Goal: Task Accomplishment & Management: Manage account settings

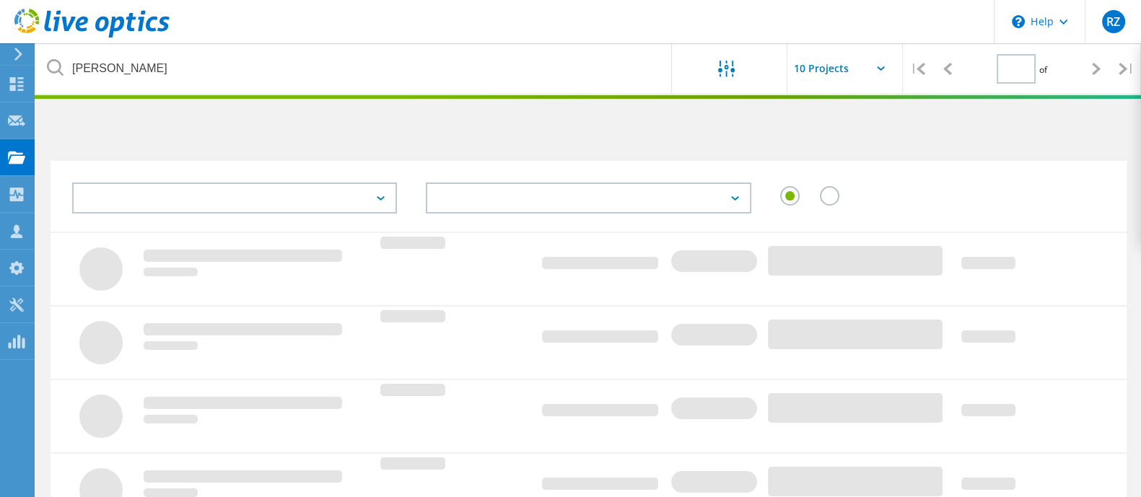
type input "1"
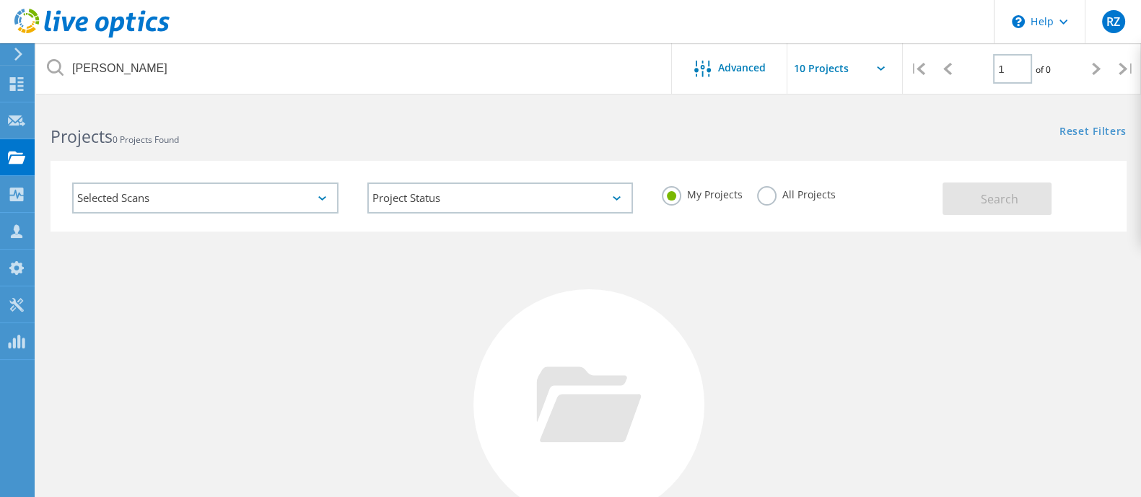
click at [768, 196] on label "All Projects" at bounding box center [796, 193] width 79 height 14
click at [0, 0] on input "All Projects" at bounding box center [0, 0] width 0 height 0
click at [951, 193] on button "Search" at bounding box center [996, 199] width 109 height 32
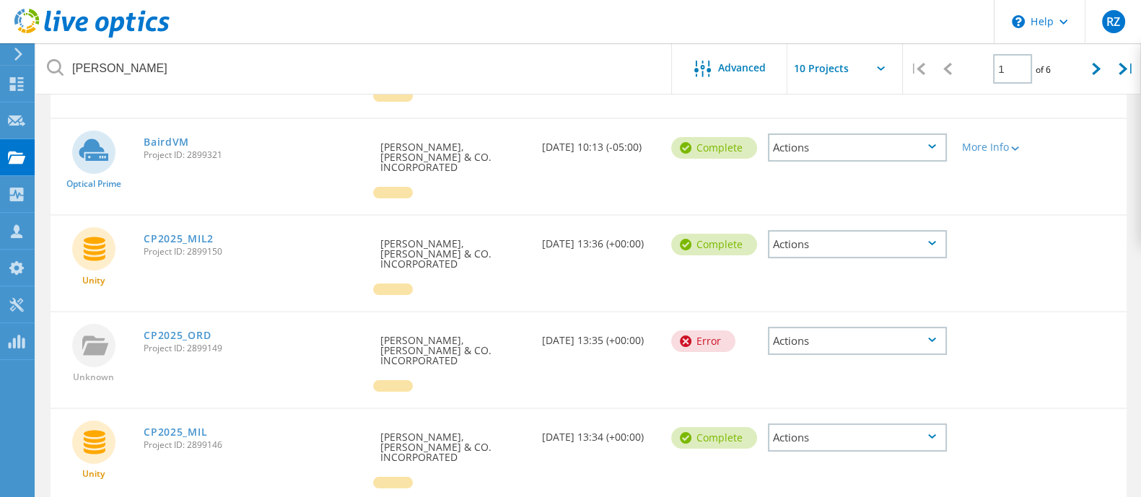
scroll to position [271, 0]
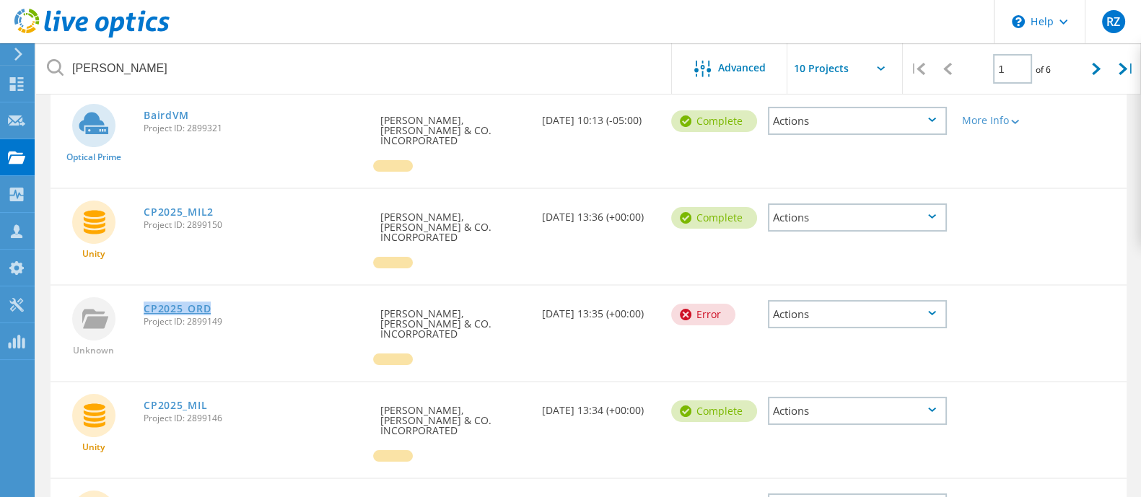
drag, startPoint x: 227, startPoint y: 280, endPoint x: 144, endPoint y: 276, distance: 83.1
click at [144, 286] on div "CP2025_ORD Project ID: 2899149" at bounding box center [254, 313] width 237 height 55
copy link "CP2025_ORD"
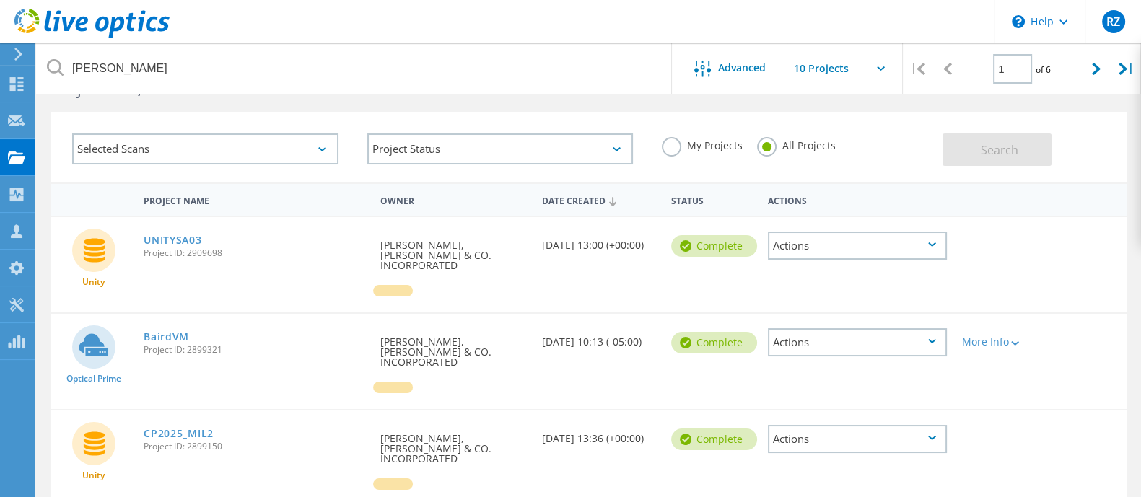
scroll to position [0, 0]
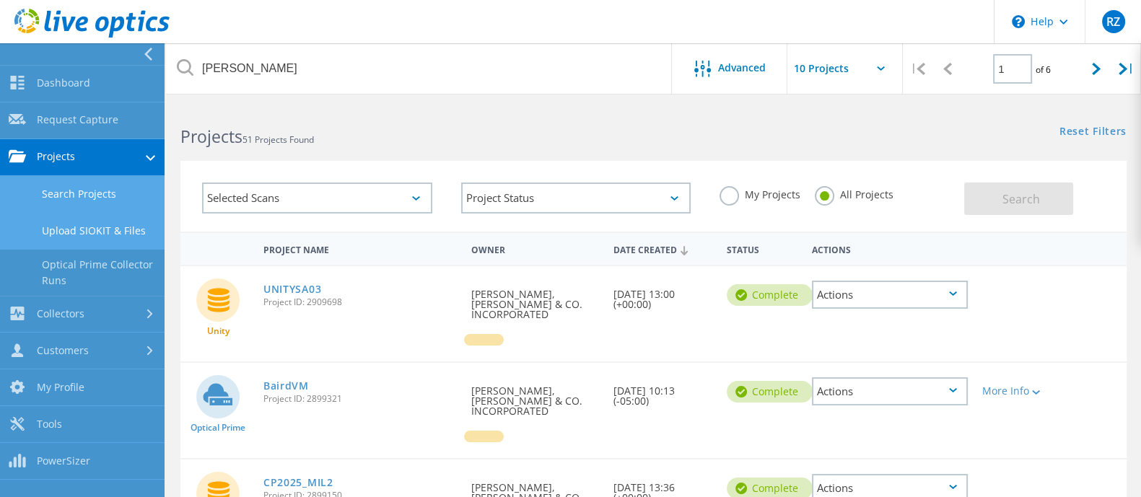
click at [94, 235] on link "Upload SIOKIT & Files" at bounding box center [82, 231] width 165 height 37
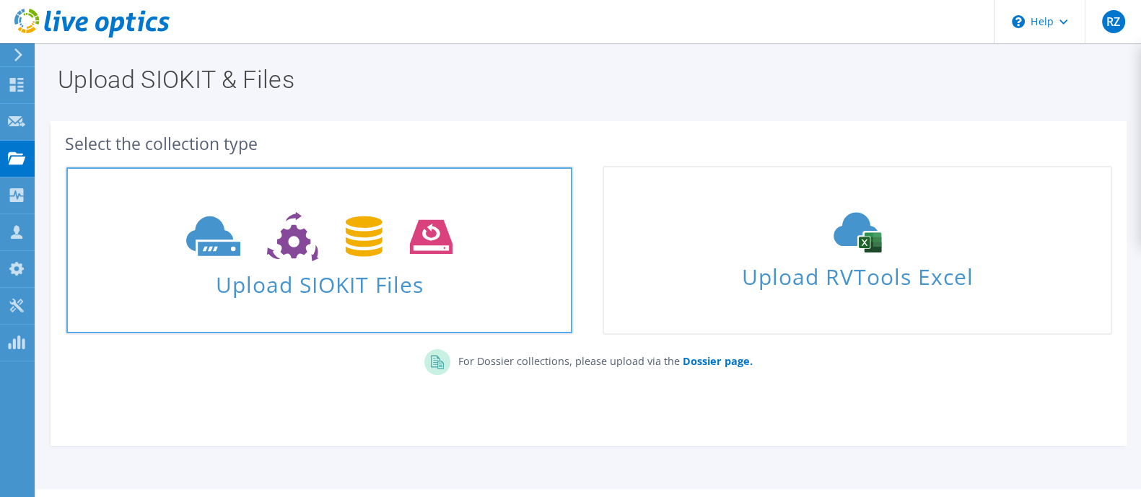
click at [306, 276] on span "Upload SIOKIT Files" at bounding box center [319, 280] width 506 height 31
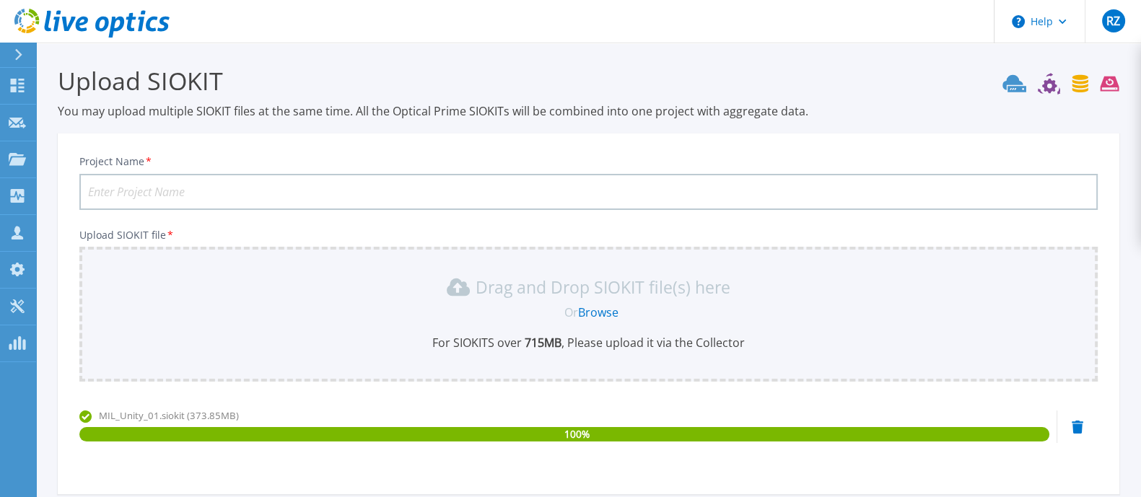
click at [375, 187] on input "Project Name *" at bounding box center [588, 192] width 1018 height 36
click at [222, 191] on input "Mil" at bounding box center [588, 192] width 1018 height 36
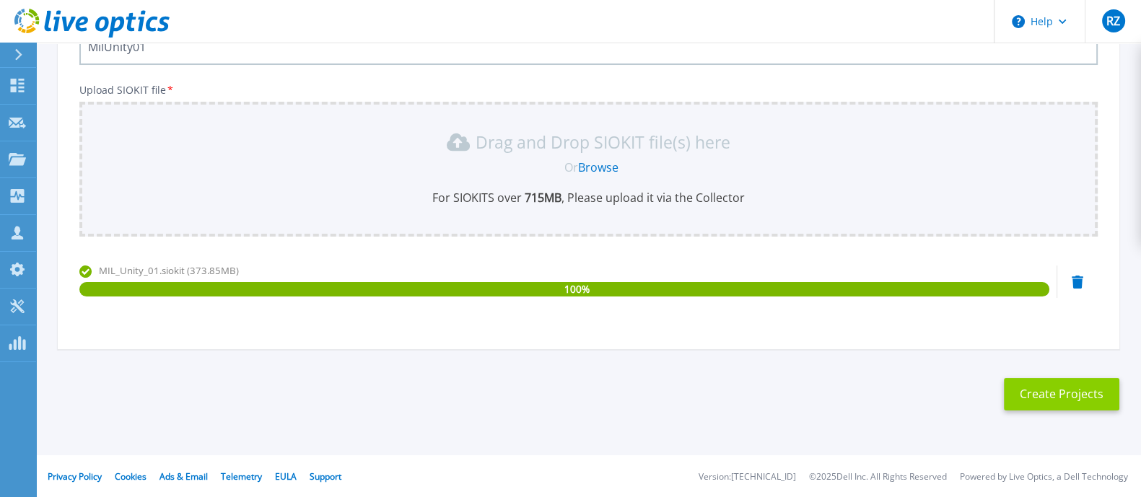
type input "MilUnity01"
click at [1052, 398] on button "Create Projects" at bounding box center [1061, 394] width 115 height 32
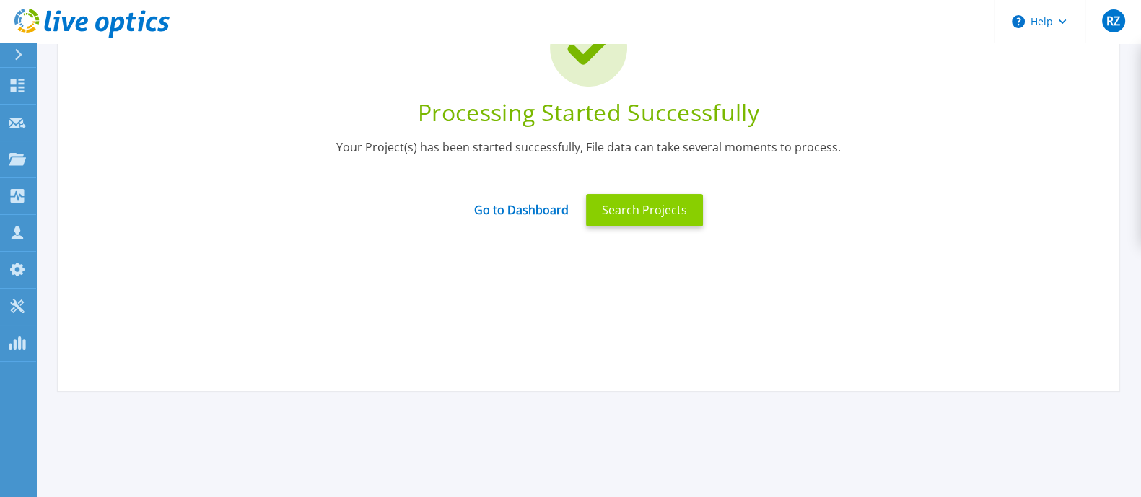
click at [623, 205] on button "Search Projects" at bounding box center [644, 210] width 117 height 32
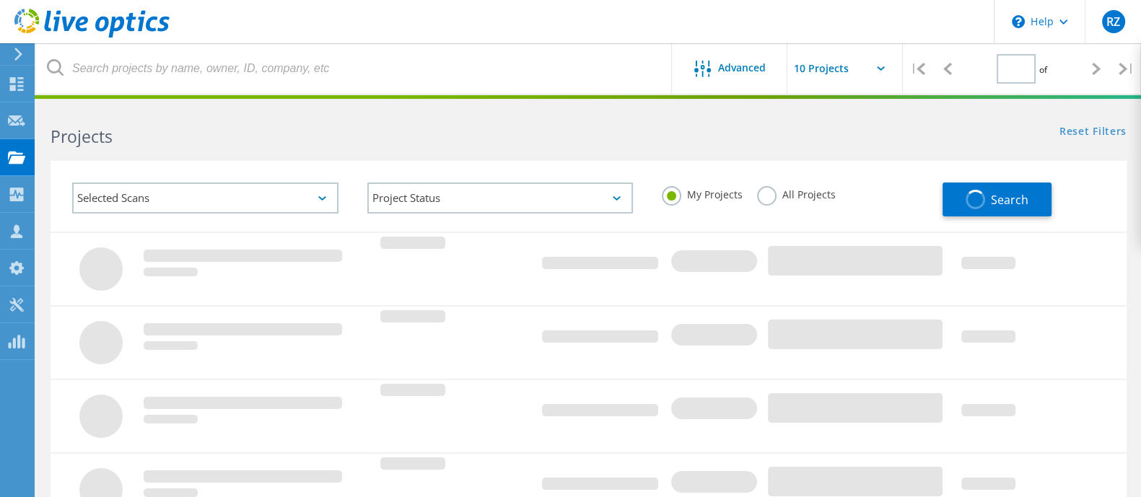
type input "1"
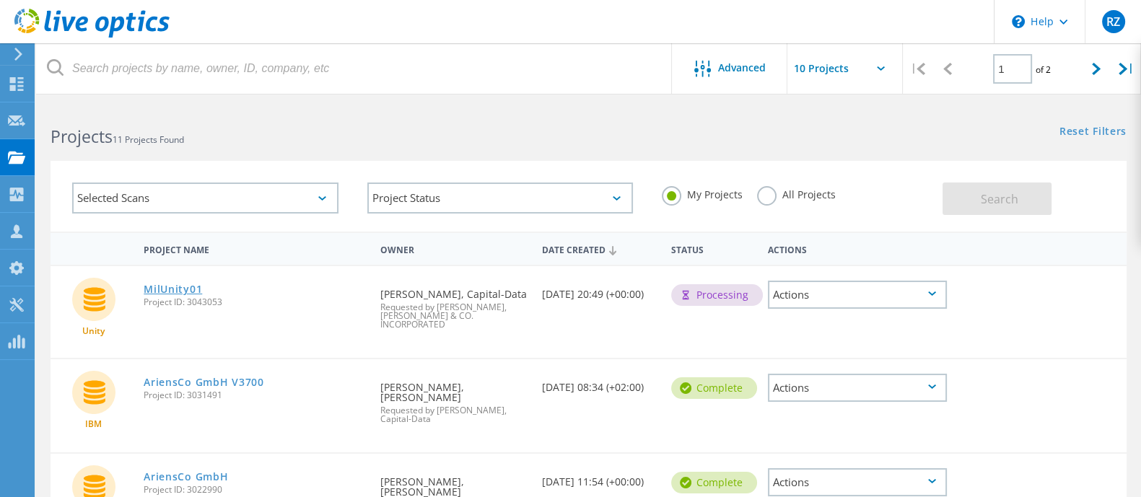
click at [172, 292] on link "MilUnity01" at bounding box center [173, 289] width 58 height 10
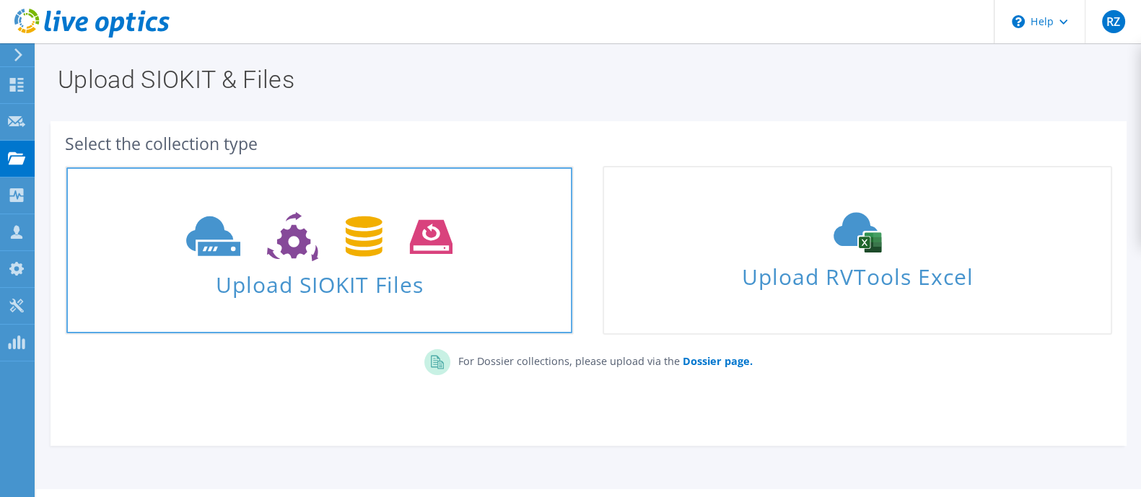
click at [355, 248] on icon at bounding box center [319, 237] width 266 height 50
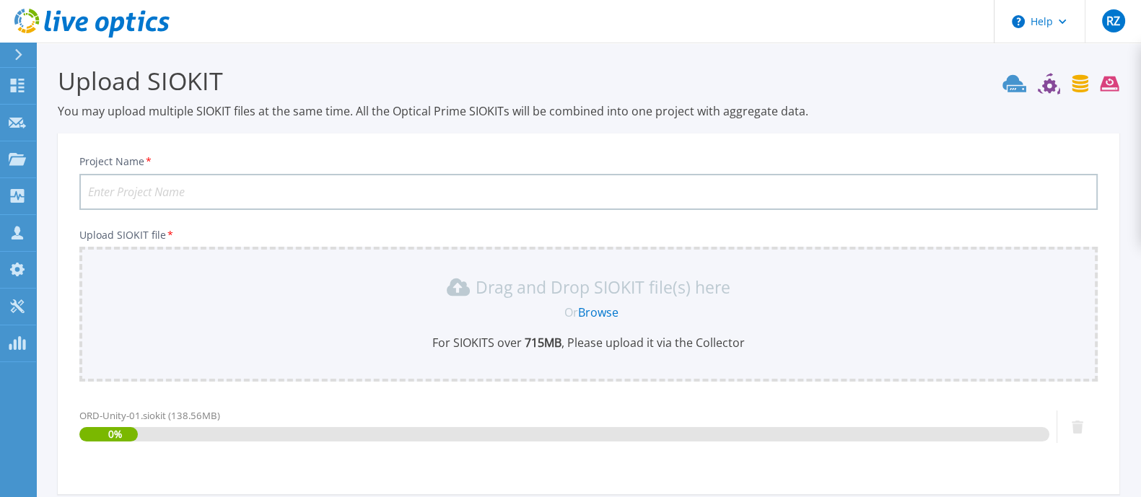
click at [336, 204] on input "Project Name *" at bounding box center [588, 192] width 1018 height 36
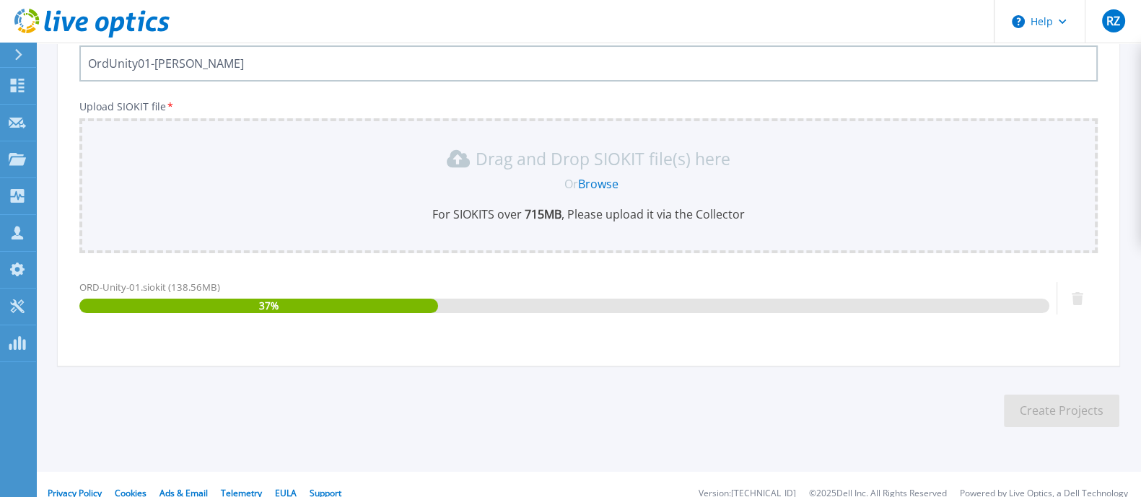
scroll to position [145, 0]
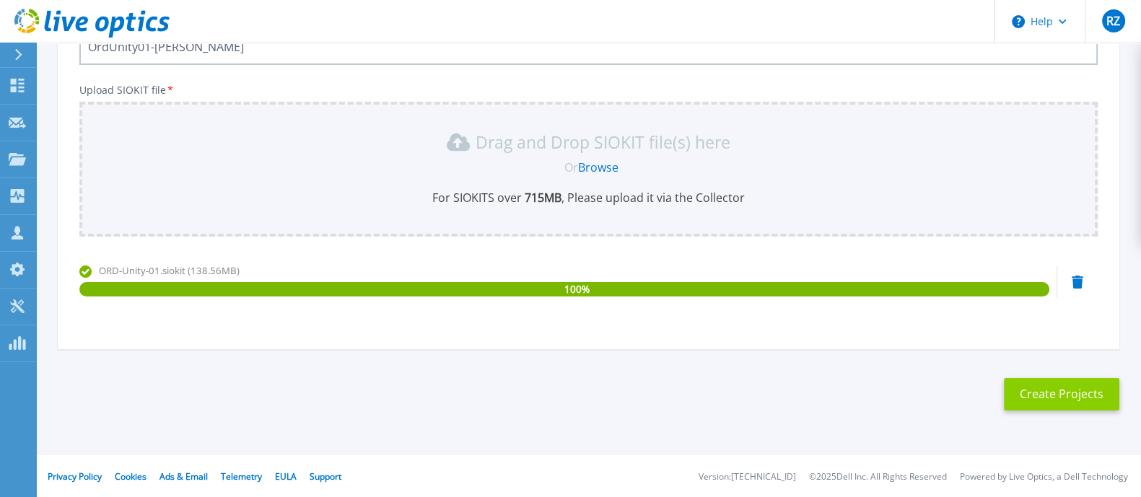
type input "OrdUnity01-[PERSON_NAME]"
click at [1061, 398] on button "Create Projects" at bounding box center [1061, 394] width 115 height 32
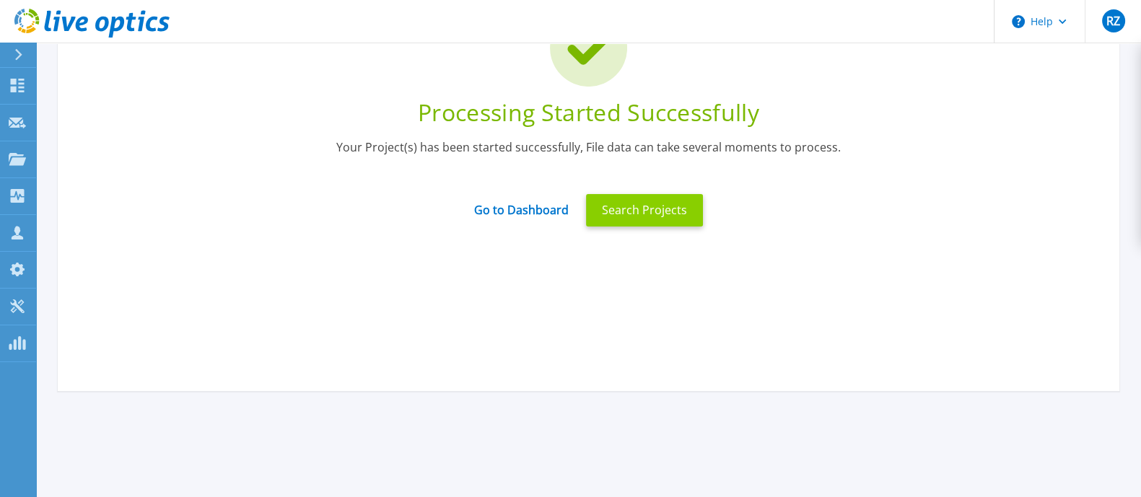
click at [669, 211] on button "Search Projects" at bounding box center [644, 210] width 117 height 32
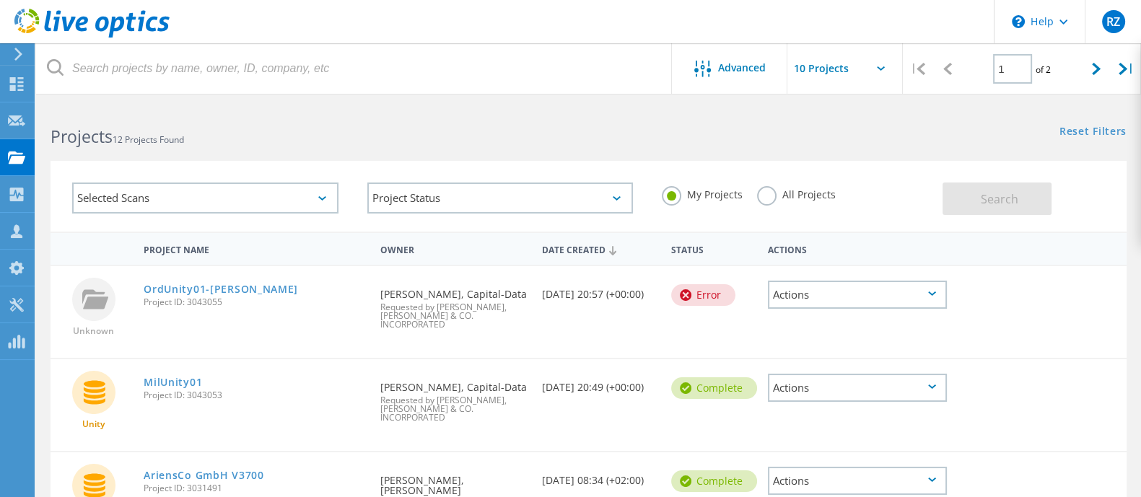
click at [704, 294] on div "Error" at bounding box center [703, 295] width 64 height 22
click at [684, 293] on icon at bounding box center [686, 295] width 12 height 12
click at [197, 285] on link "OrdUnity01-[PERSON_NAME]" at bounding box center [221, 289] width 154 height 10
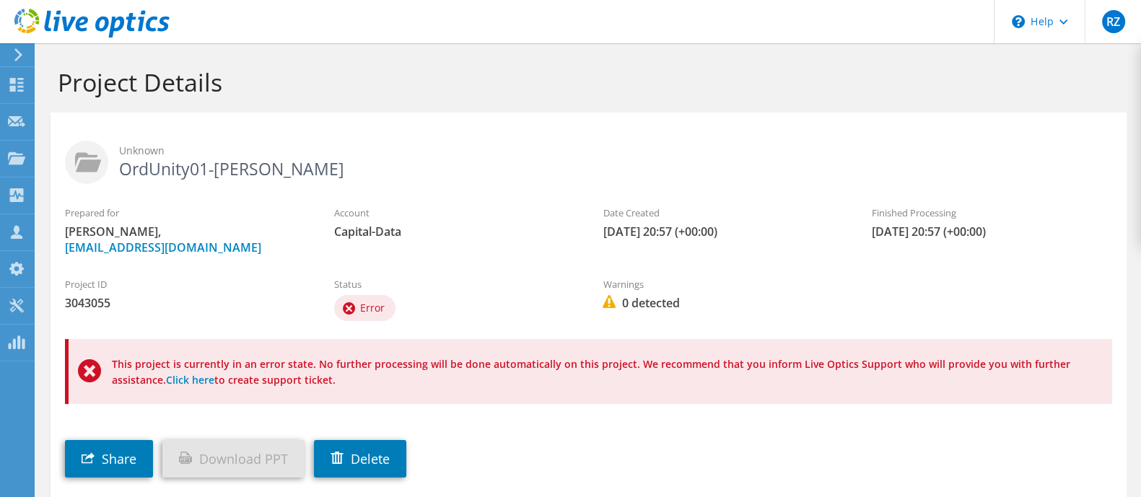
drag, startPoint x: 372, startPoint y: 356, endPoint x: 599, endPoint y: 383, distance: 228.2
click at [599, 383] on p "This project is currently in an error state. No further processing will be done…" at bounding box center [597, 372] width 971 height 32
click at [353, 307] on use at bounding box center [349, 308] width 12 height 12
